Goal: Find specific page/section: Find specific page/section

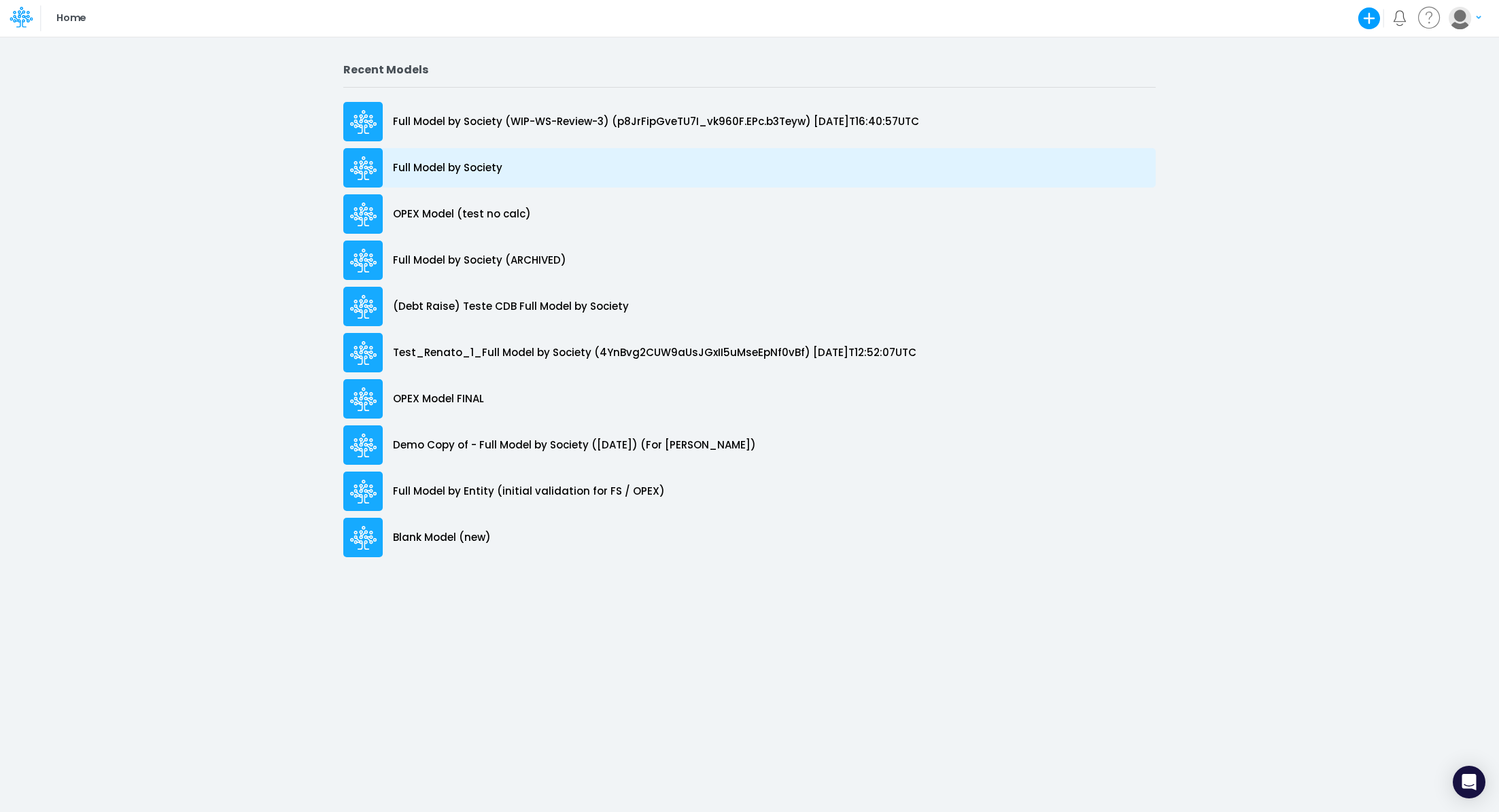
click at [481, 169] on p "Full Model by Society" at bounding box center [447, 168] width 109 height 16
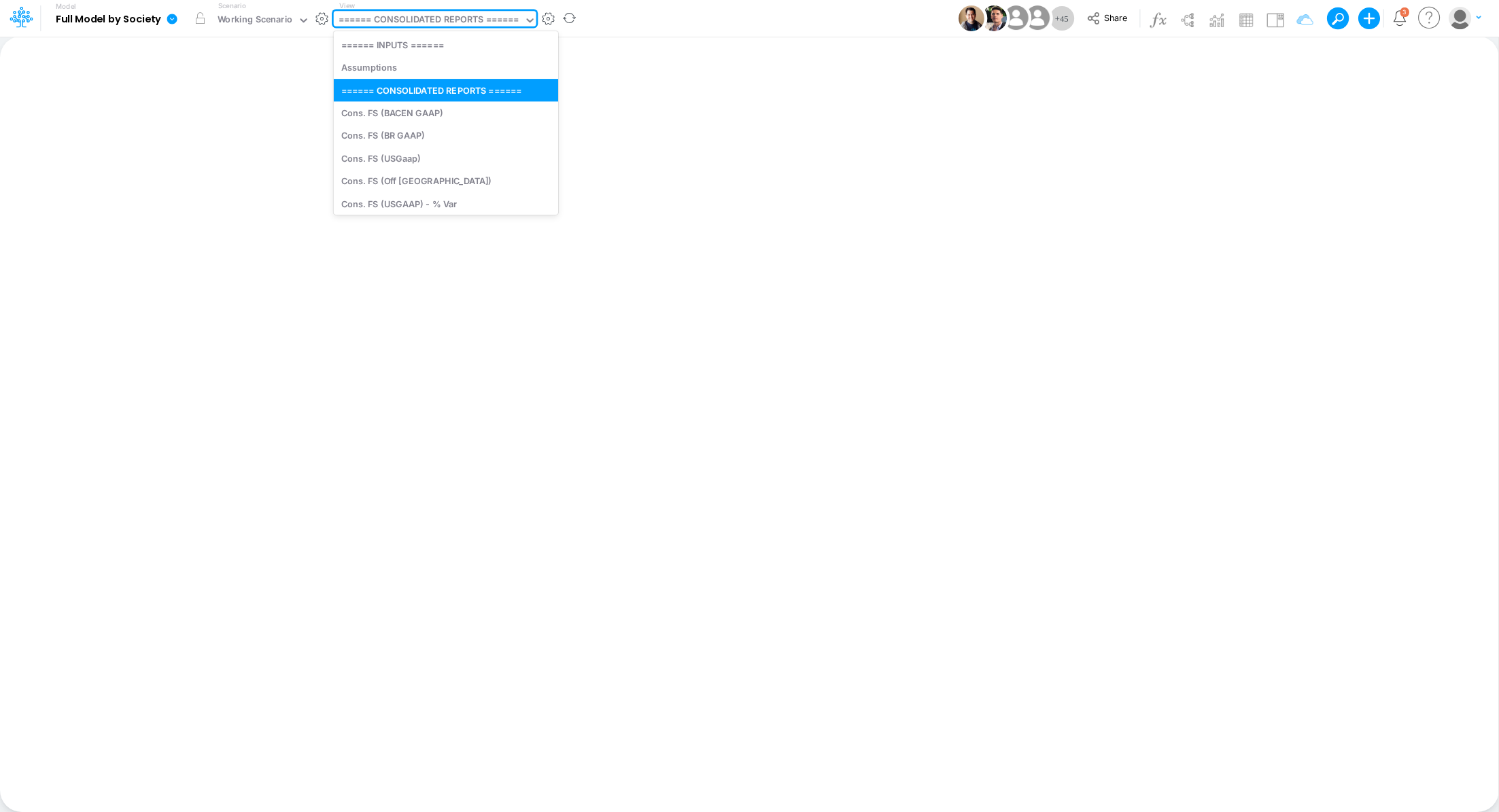
click at [409, 20] on div "====== CONSOLIDATED REPORTS ======" at bounding box center [429, 20] width 181 height 16
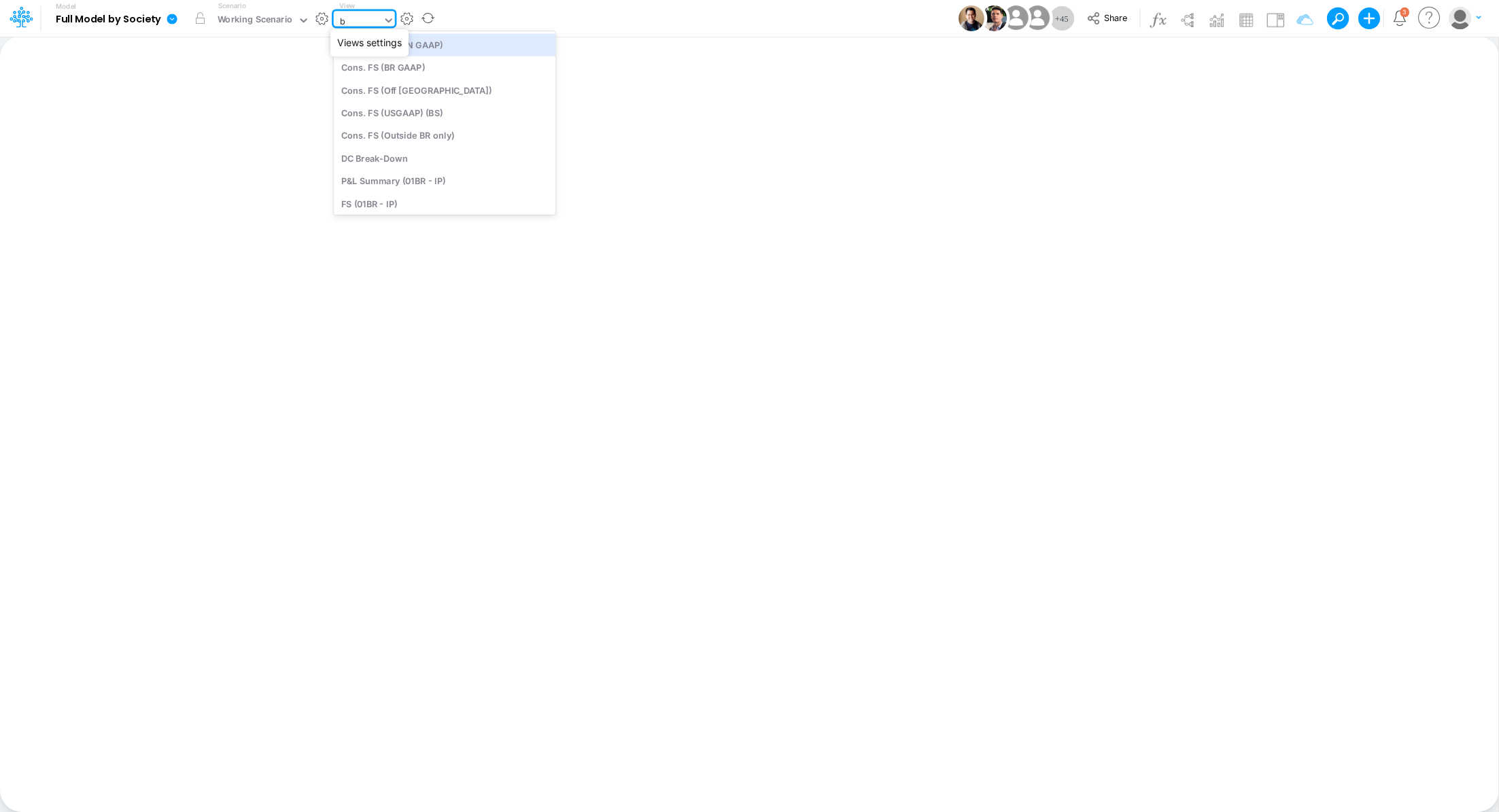
type input "ba"
click at [444, 48] on div "Cons. FS (BACEN GAAP)" at bounding box center [425, 44] width 184 height 23
type input "Consolidated FS - BACENGAAP"
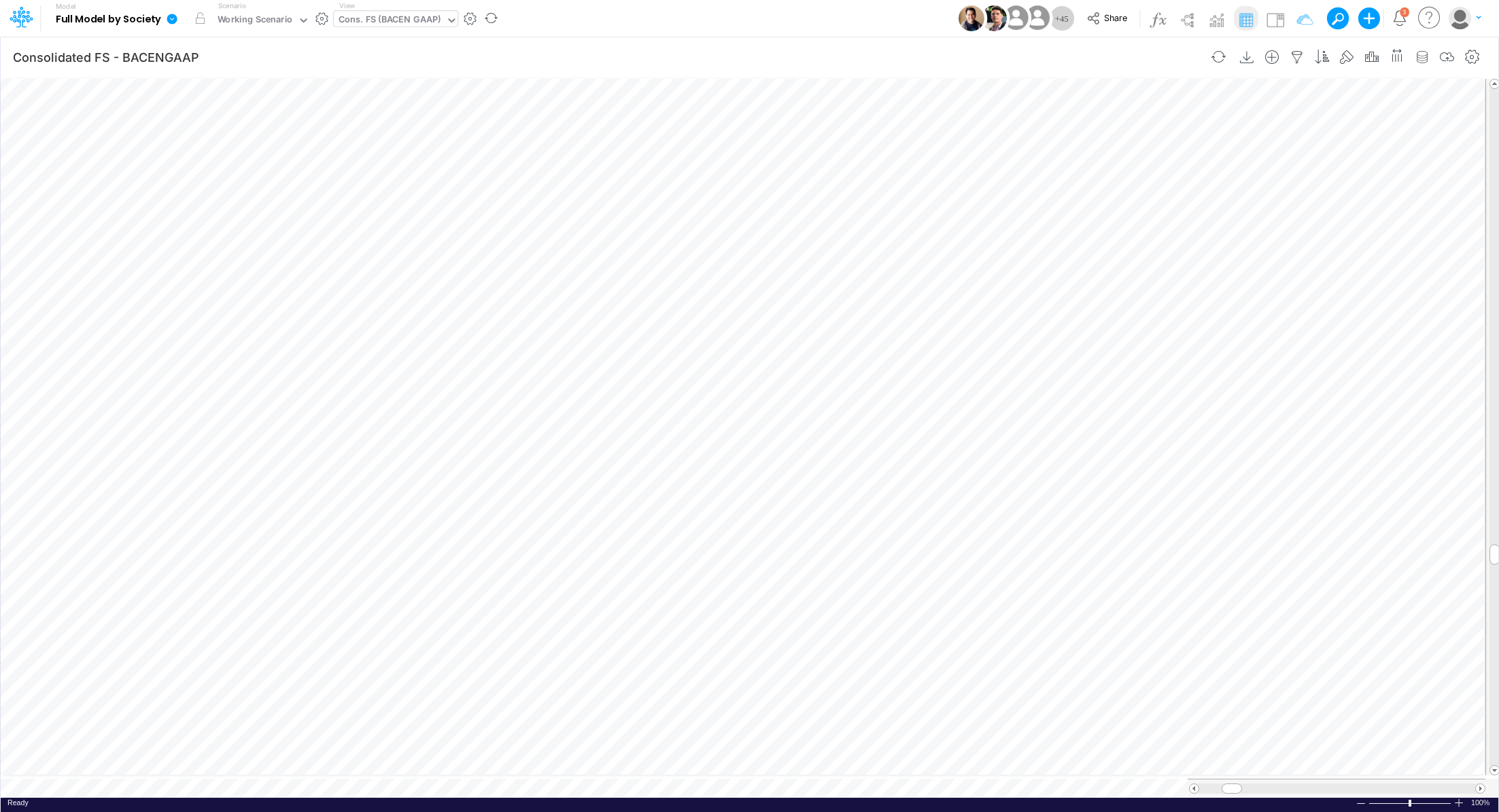
scroll to position [6, 2]
click at [377, 22] on div "Cons. FS (BACEN GAAP)" at bounding box center [389, 20] width 102 height 16
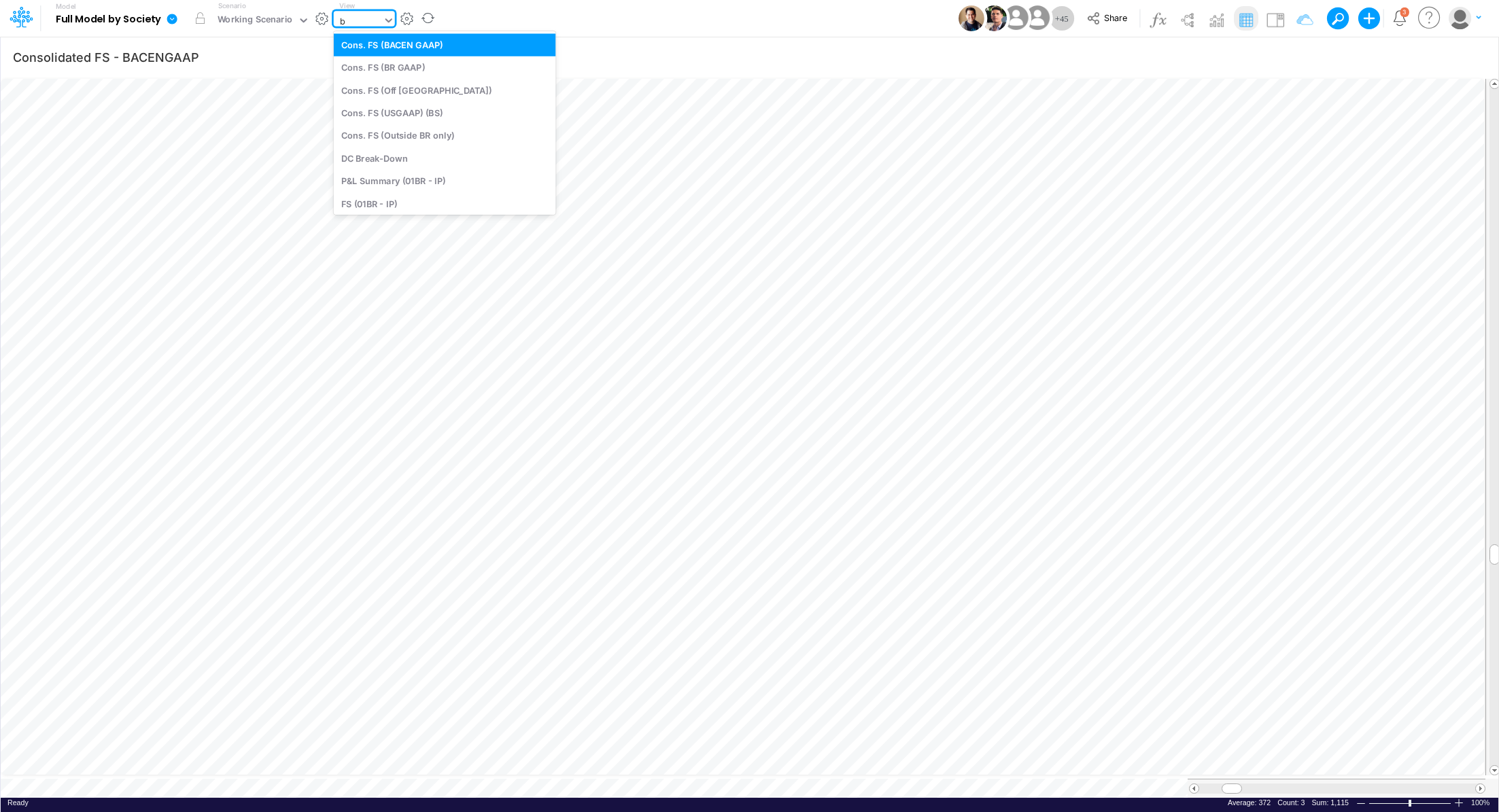
type input "bs"
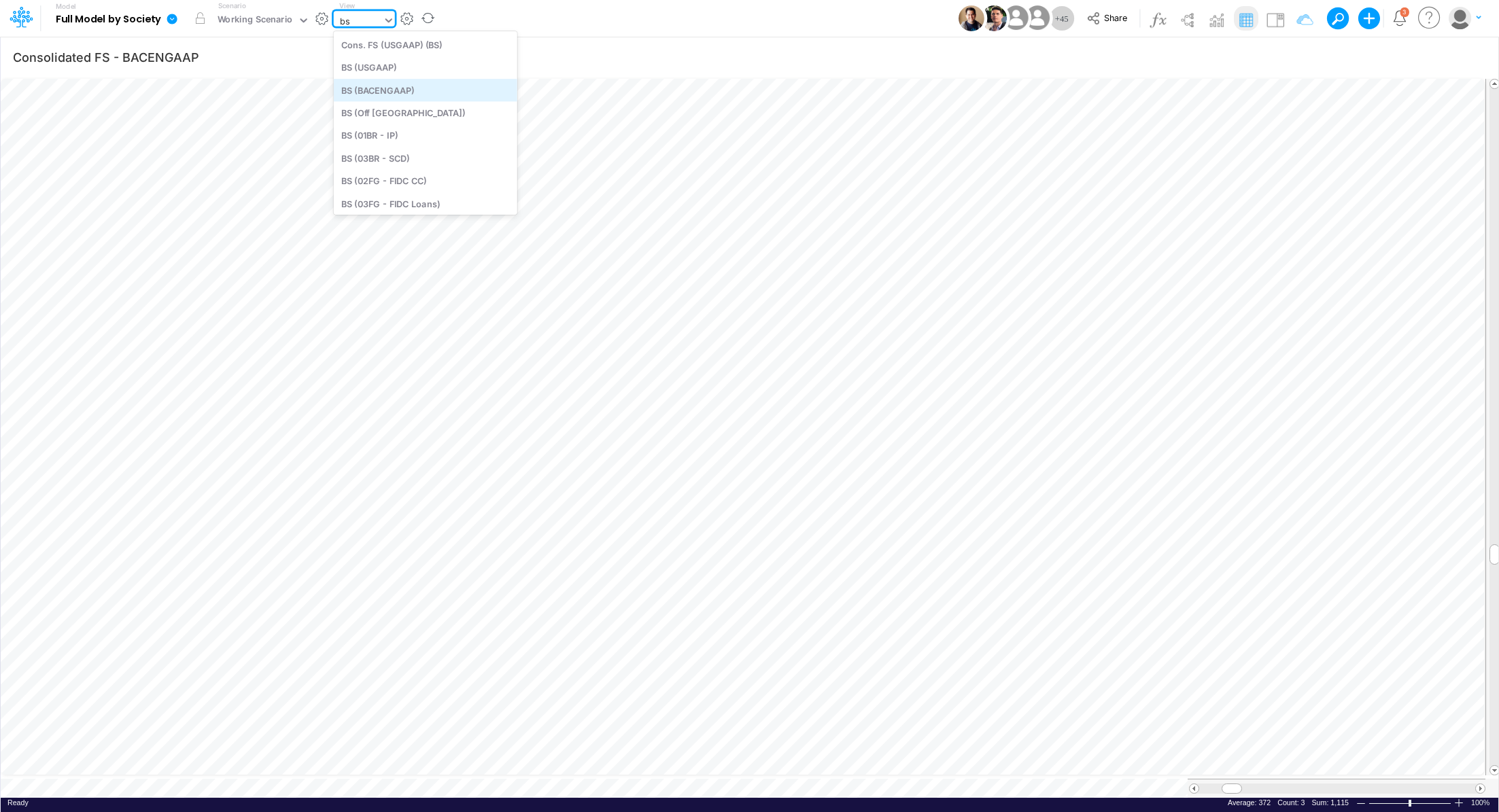
click at [402, 93] on div "BS (BACENGAAP)" at bounding box center [425, 89] width 184 height 23
type input "BS (USGAAP) - Detailed"
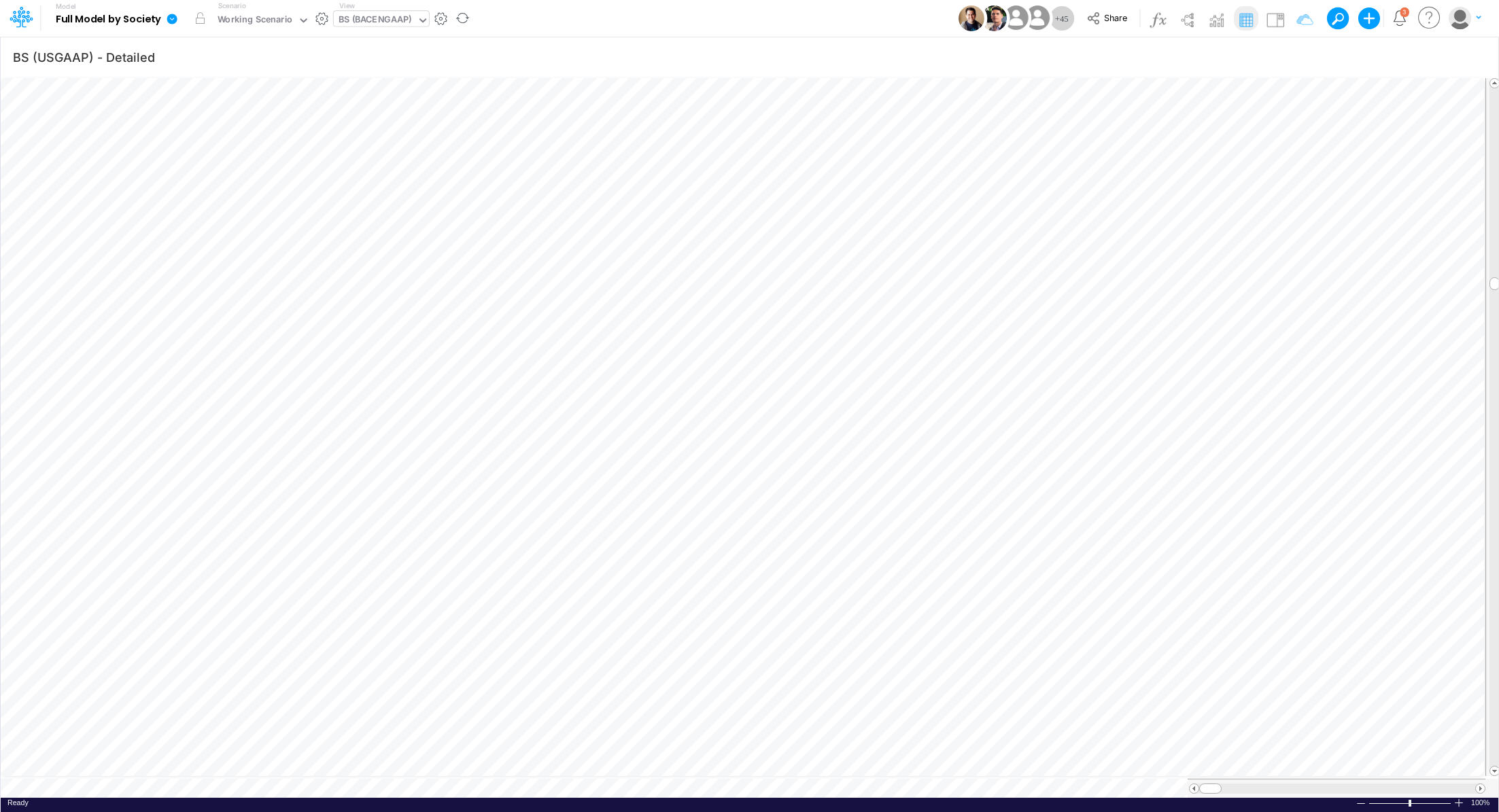
scroll to position [6, 2]
click at [776, 541] on icon "button" at bounding box center [767, 542] width 20 height 14
click at [773, 510] on icon "button" at bounding box center [767, 507] width 20 height 14
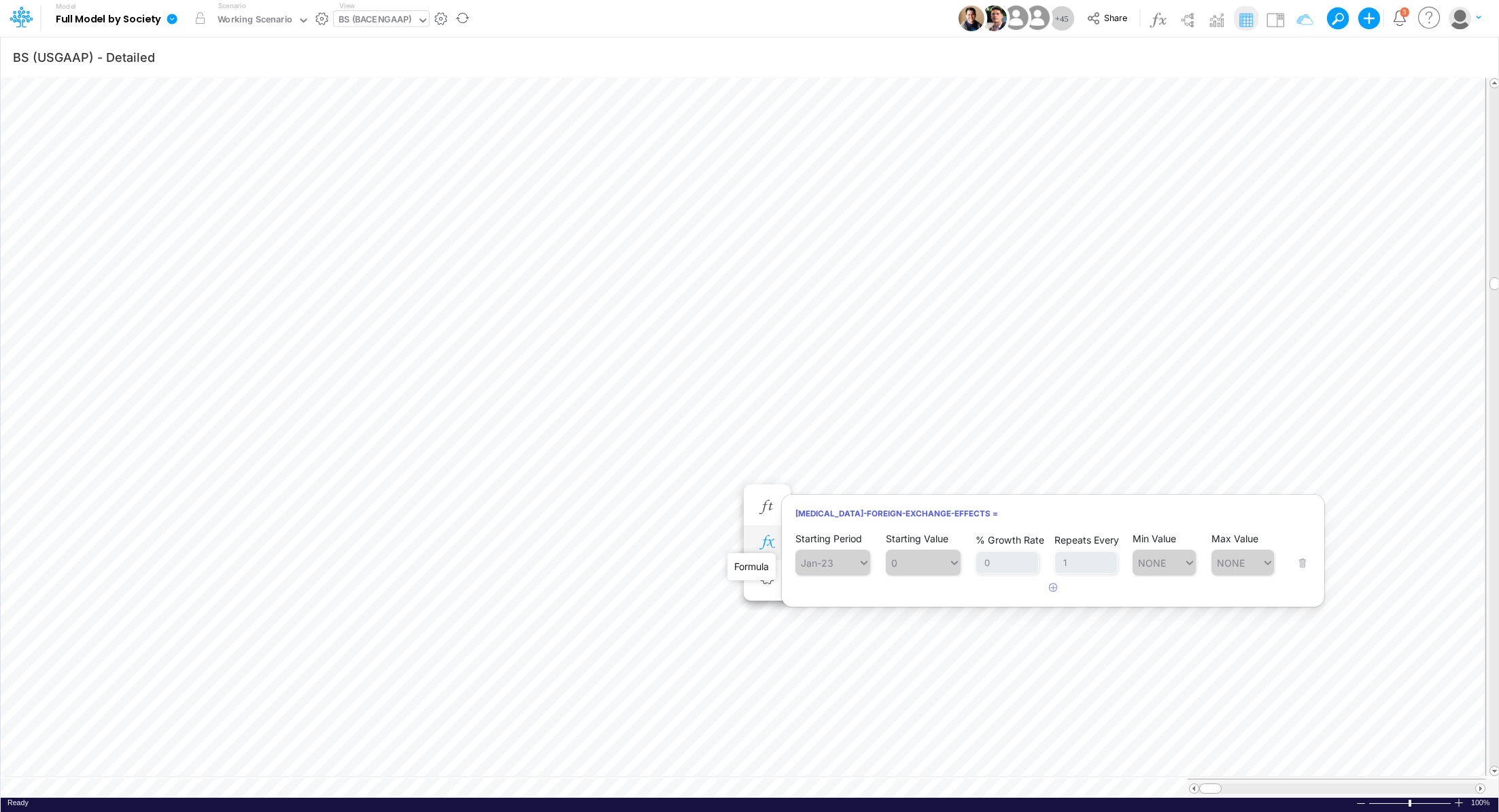
click at [771, 544] on icon "button" at bounding box center [767, 542] width 20 height 14
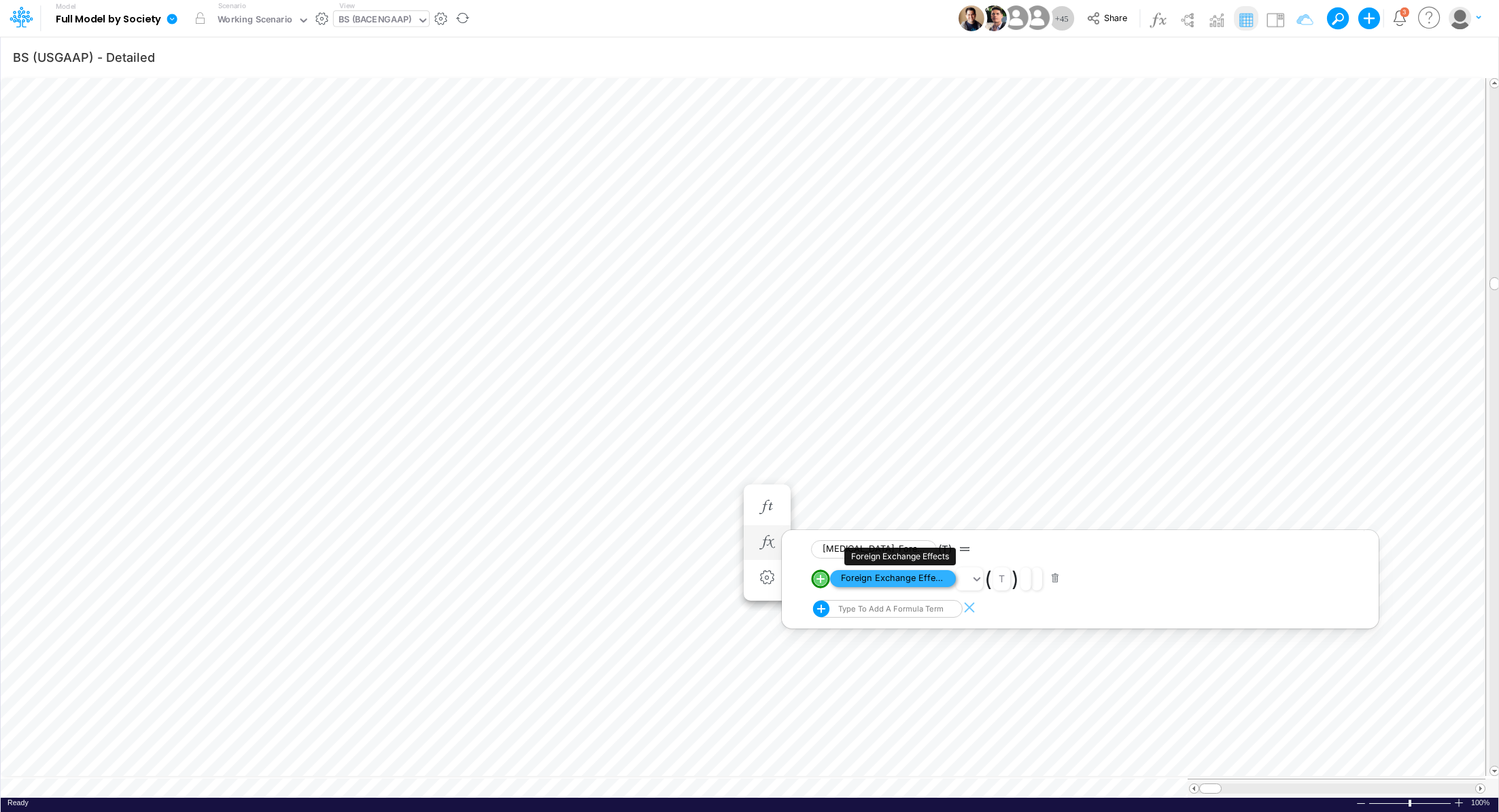
click at [906, 576] on span "Foreign Exchange Effects" at bounding box center [893, 579] width 126 height 17
click at [1278, 23] on img at bounding box center [1275, 20] width 22 height 22
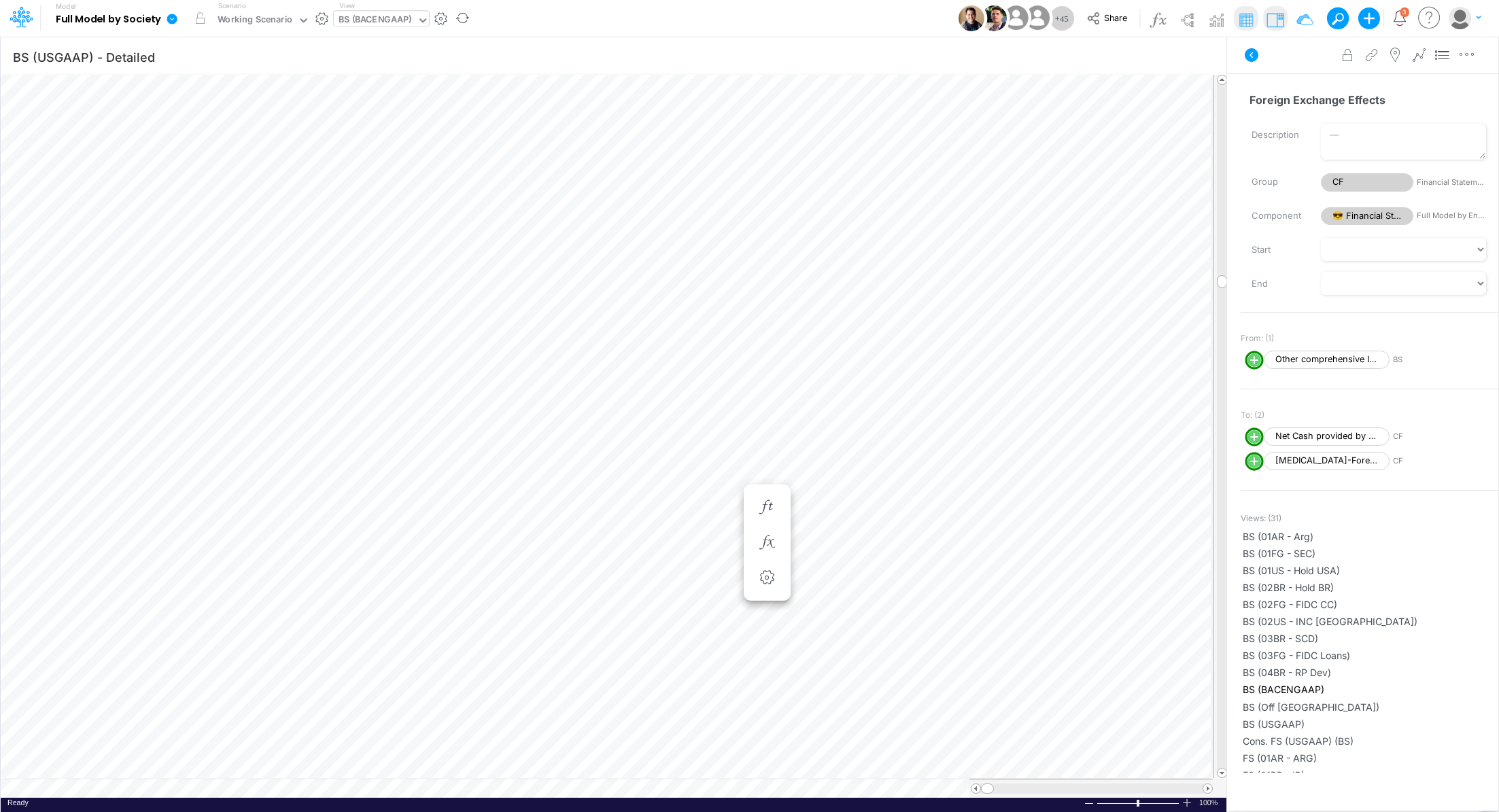
scroll to position [6, 2]
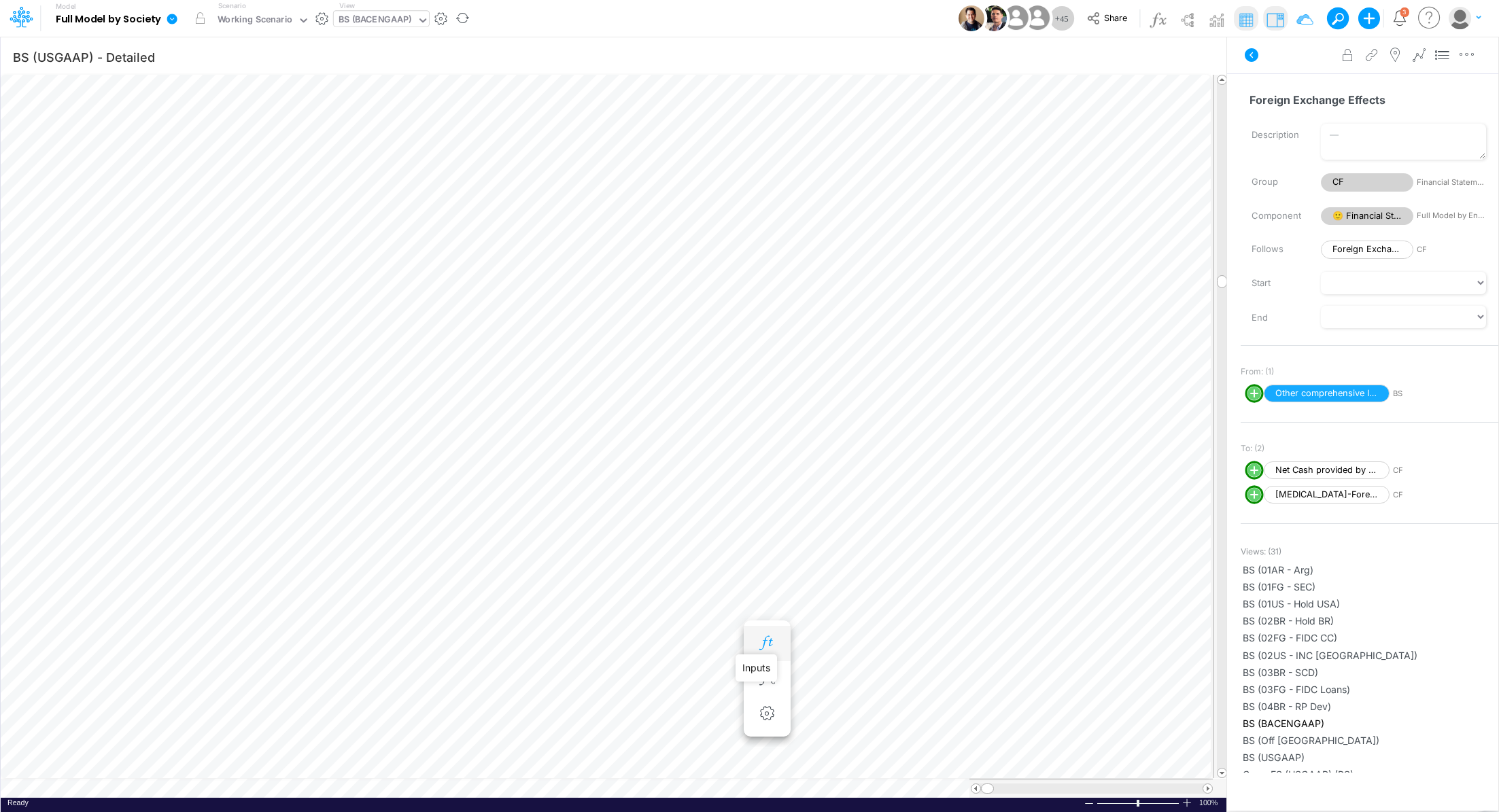
click at [764, 646] on icon "button" at bounding box center [767, 643] width 20 height 14
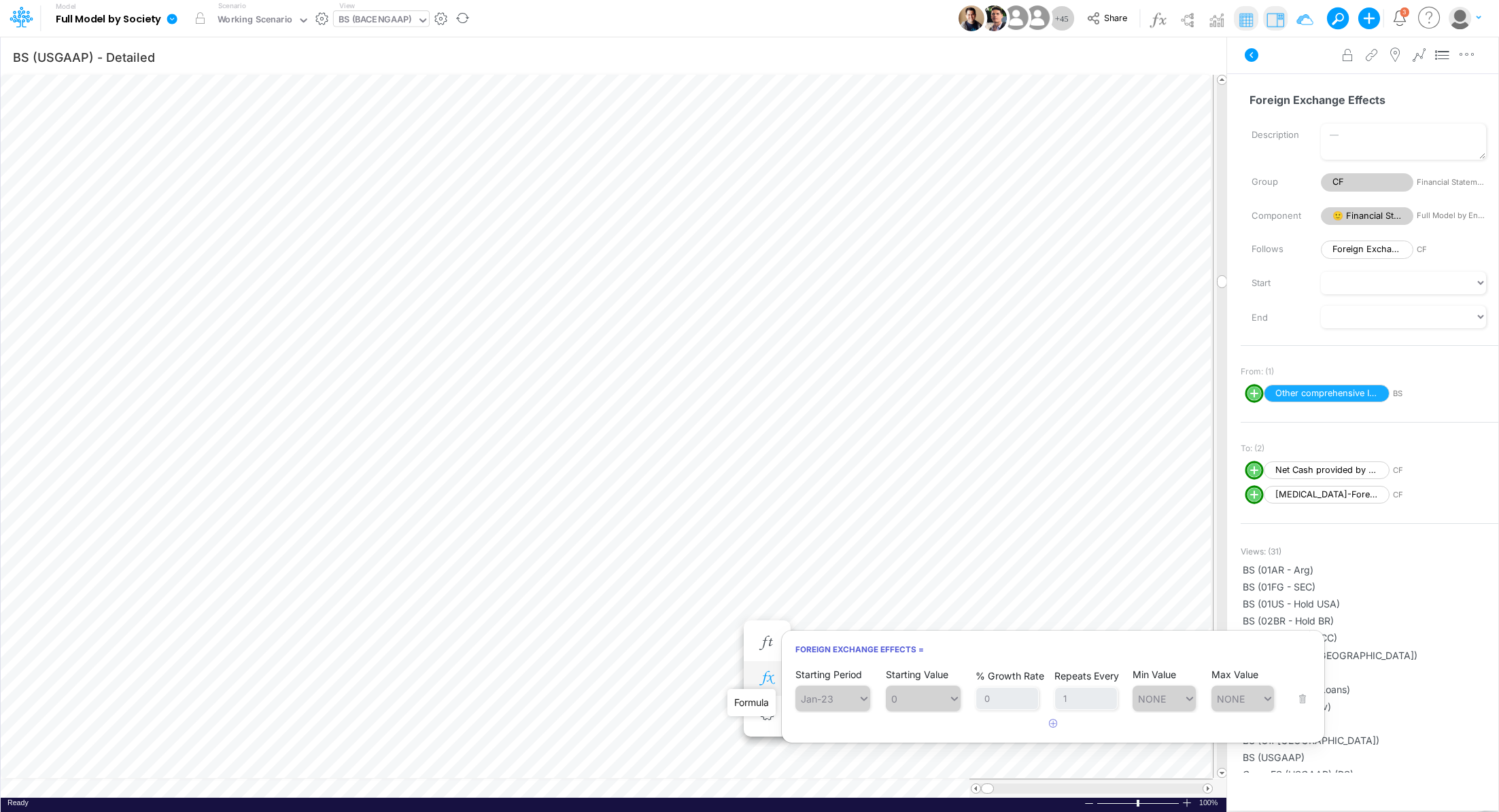
click at [771, 675] on icon "button" at bounding box center [767, 679] width 20 height 14
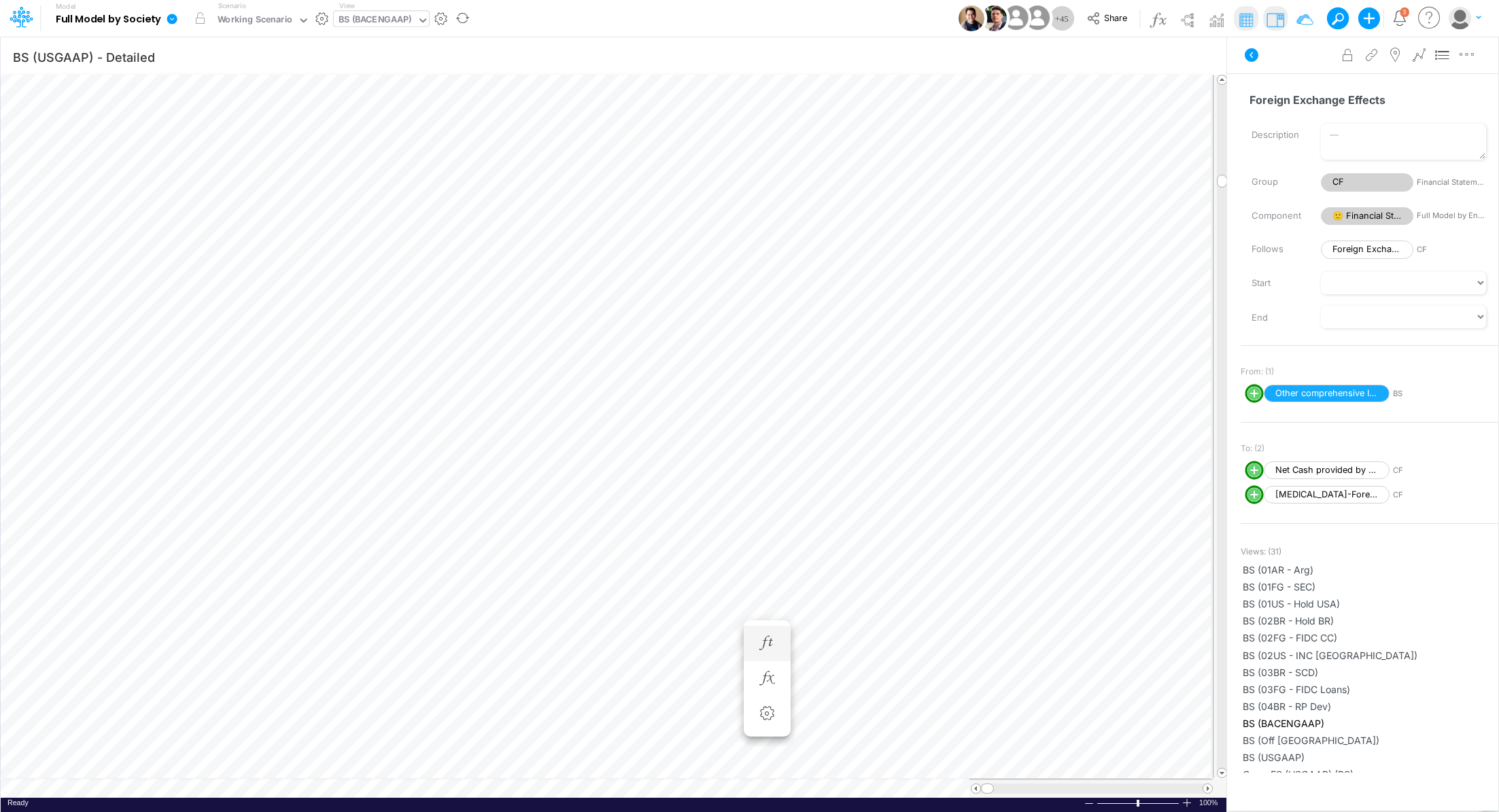
scroll to position [6, 2]
